Goal: Task Accomplishment & Management: Manage account settings

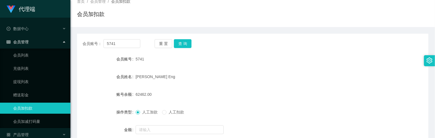
scroll to position [73, 0]
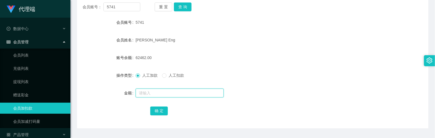
click at [144, 89] on input "text" at bounding box center [180, 92] width 88 height 9
type input "15"
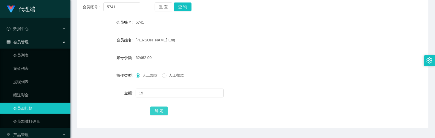
click at [161, 109] on button "确 定" at bounding box center [159, 110] width 18 height 9
click at [207, 48] on form "会员账号 5741 会员姓名 [PERSON_NAME] Eng 账号余额 62462.00 操作类型 人工加款 人工扣款 金额 15 确 定" at bounding box center [252, 66] width 351 height 99
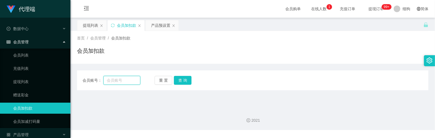
click at [128, 80] on input "text" at bounding box center [121, 80] width 37 height 9
type input "5741"
click at [185, 83] on button "查 询" at bounding box center [183, 80] width 18 height 9
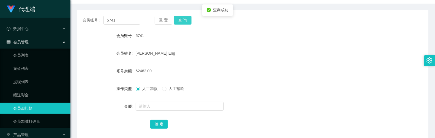
scroll to position [73, 0]
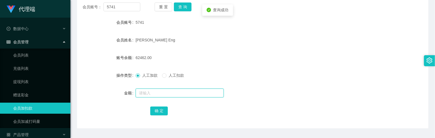
click at [156, 91] on input "text" at bounding box center [180, 92] width 88 height 9
type input "15"
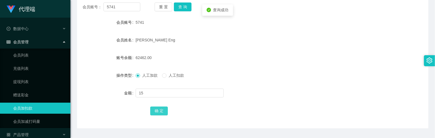
click at [160, 111] on button "确 定" at bounding box center [159, 110] width 18 height 9
